Goal: Find specific page/section: Find specific page/section

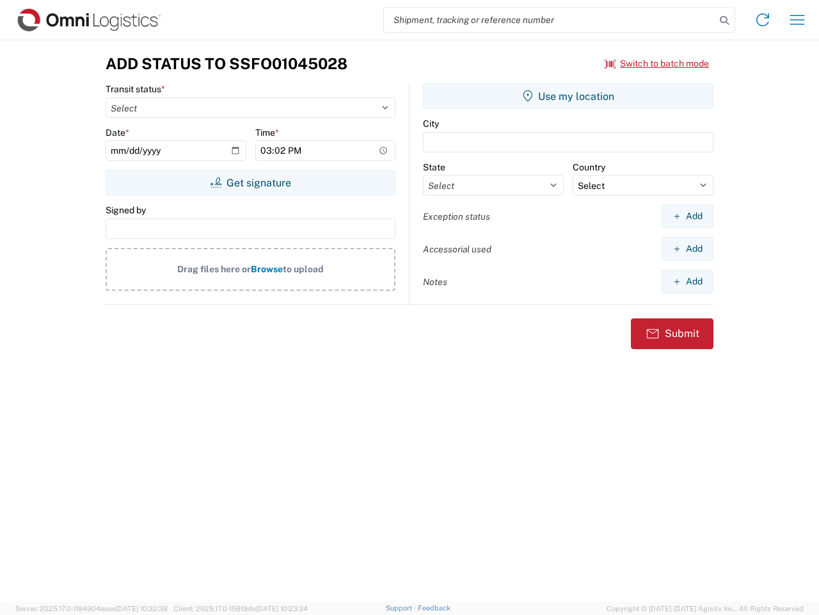
click at [550, 20] on input "search" at bounding box center [550, 20] width 332 height 24
click at [725, 20] on icon at bounding box center [725, 21] width 18 height 18
click at [763, 20] on icon at bounding box center [763, 20] width 20 height 20
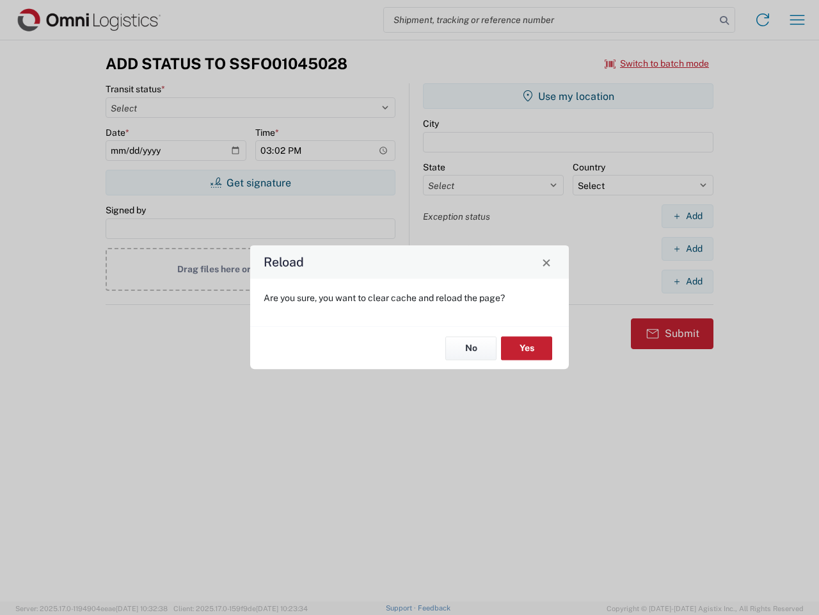
click at [798, 20] on div "Reload Are you sure, you want to clear cache and reload the page? No Yes" at bounding box center [409, 307] width 819 height 615
click at [657, 63] on div "Reload Are you sure, you want to clear cache and reload the page? No Yes" at bounding box center [409, 307] width 819 height 615
click at [250, 182] on div "Reload Are you sure, you want to clear cache and reload the page? No Yes" at bounding box center [409, 307] width 819 height 615
click at [568, 96] on div "Reload Are you sure, you want to clear cache and reload the page? No Yes" at bounding box center [409, 307] width 819 height 615
click at [688, 216] on div "Reload Are you sure, you want to clear cache and reload the page? No Yes" at bounding box center [409, 307] width 819 height 615
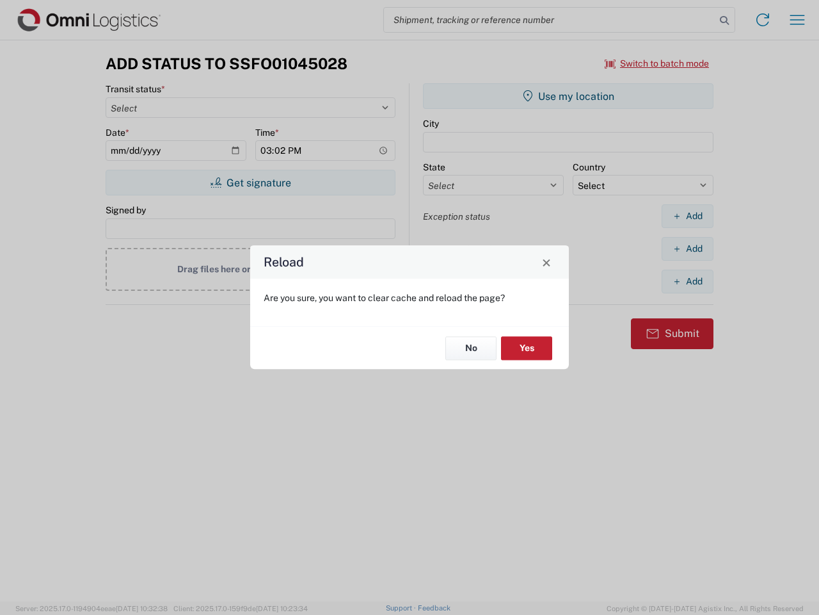
click at [688, 248] on div "Reload Are you sure, you want to clear cache and reload the page? No Yes" at bounding box center [409, 307] width 819 height 615
click at [688, 281] on div "Reload Are you sure, you want to clear cache and reload the page? No Yes" at bounding box center [409, 307] width 819 height 615
